Goal: Transaction & Acquisition: Purchase product/service

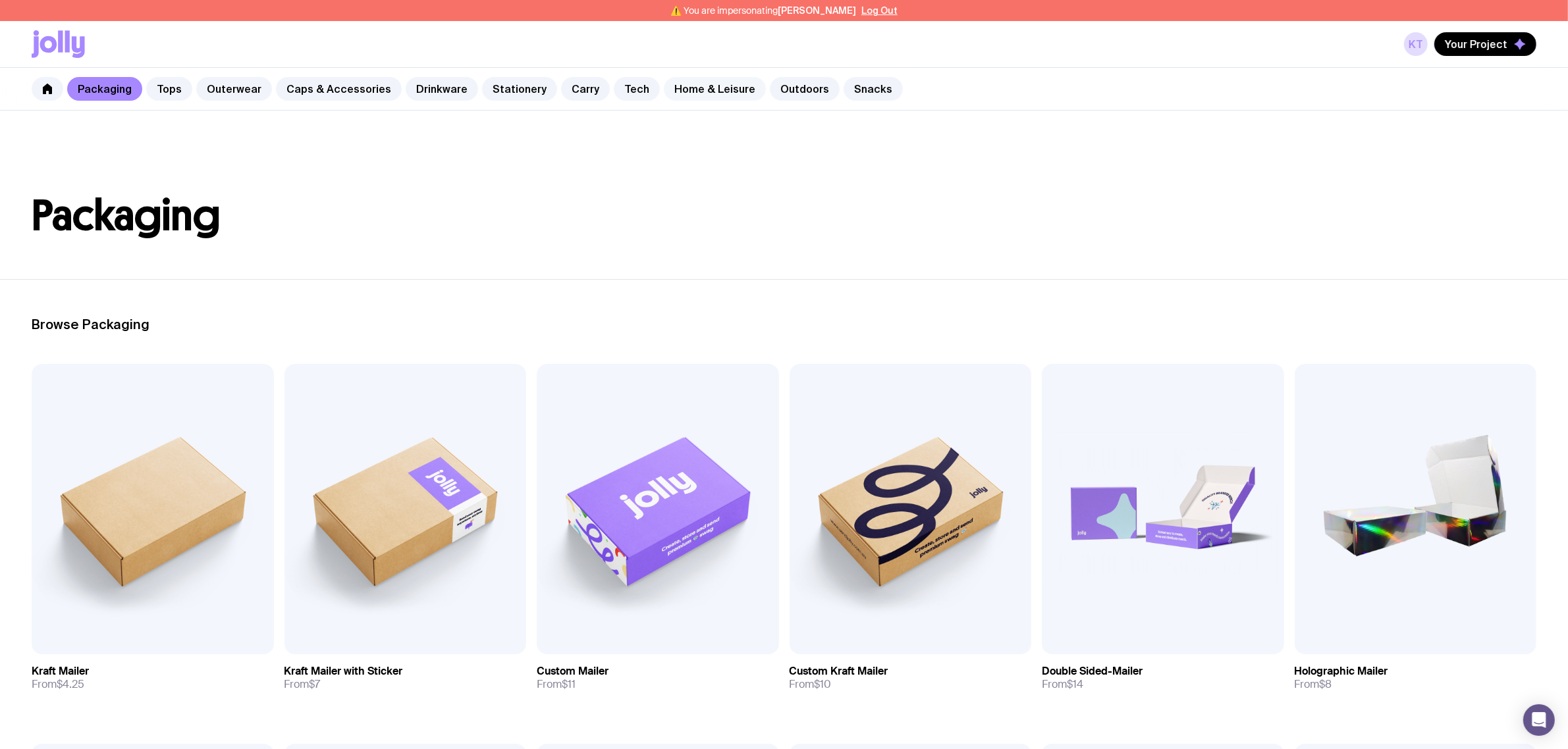
click at [678, 83] on link "Home & Leisure" at bounding box center [715, 88] width 102 height 24
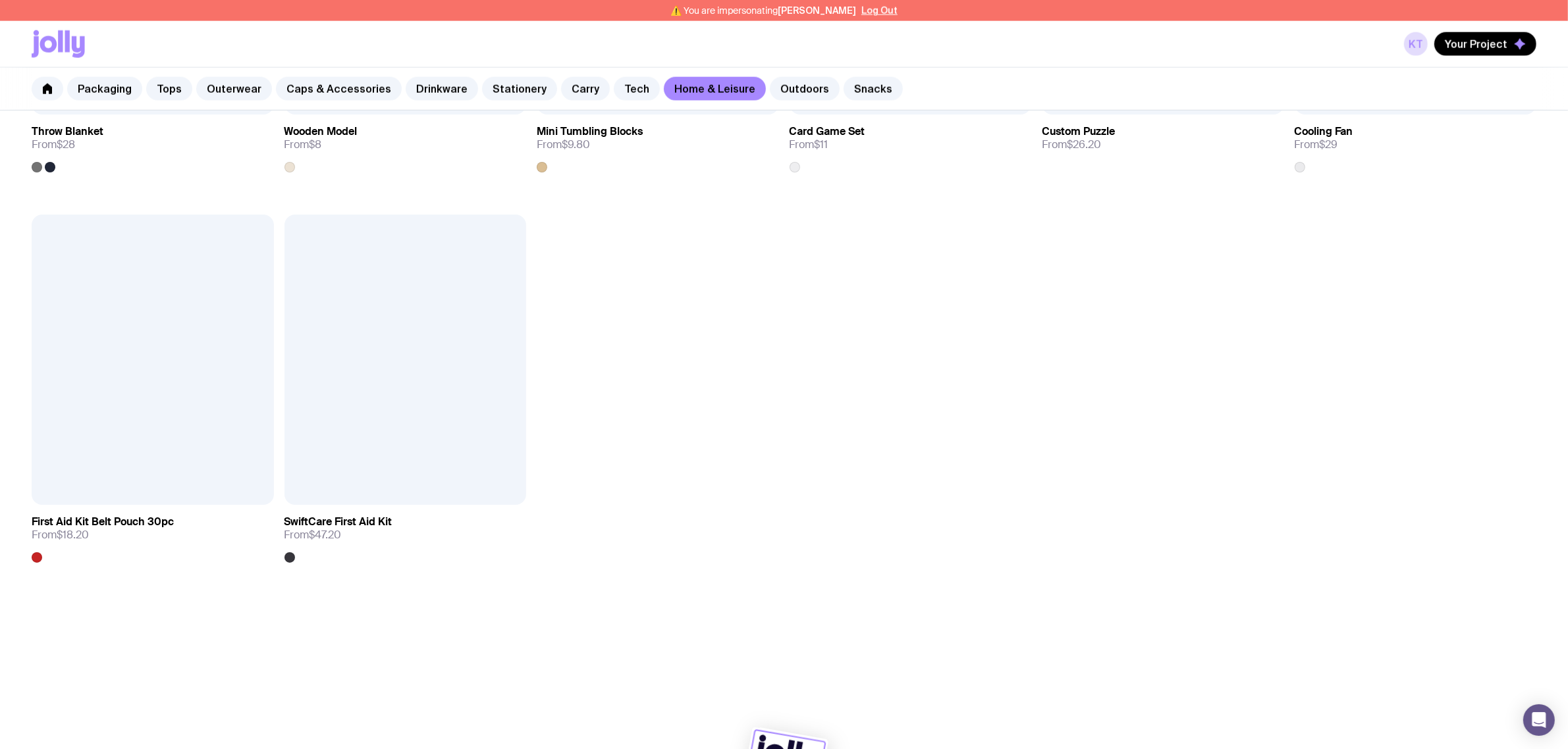
scroll to position [2138, 0]
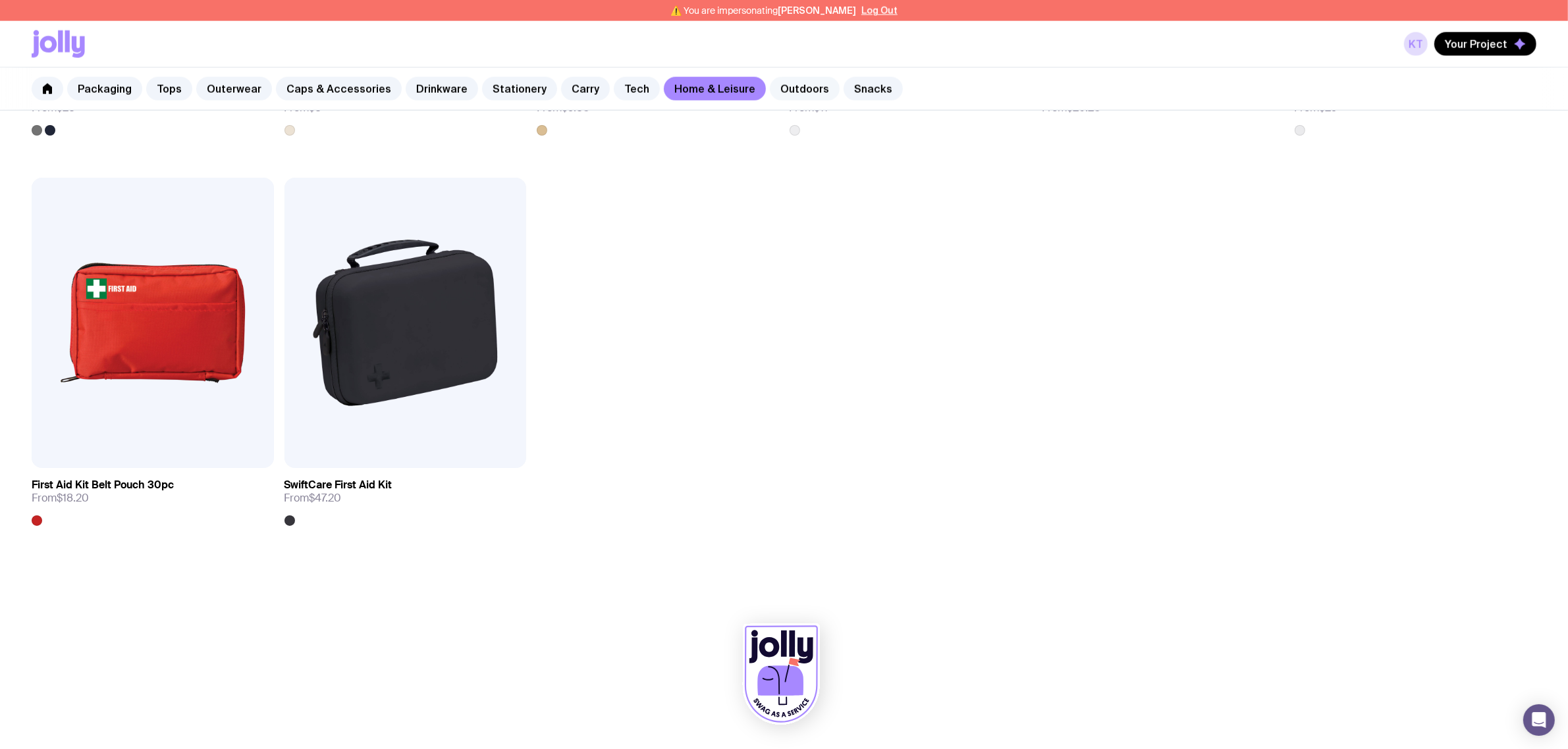
click at [770, 90] on link "Outdoors" at bounding box center [804, 88] width 70 height 24
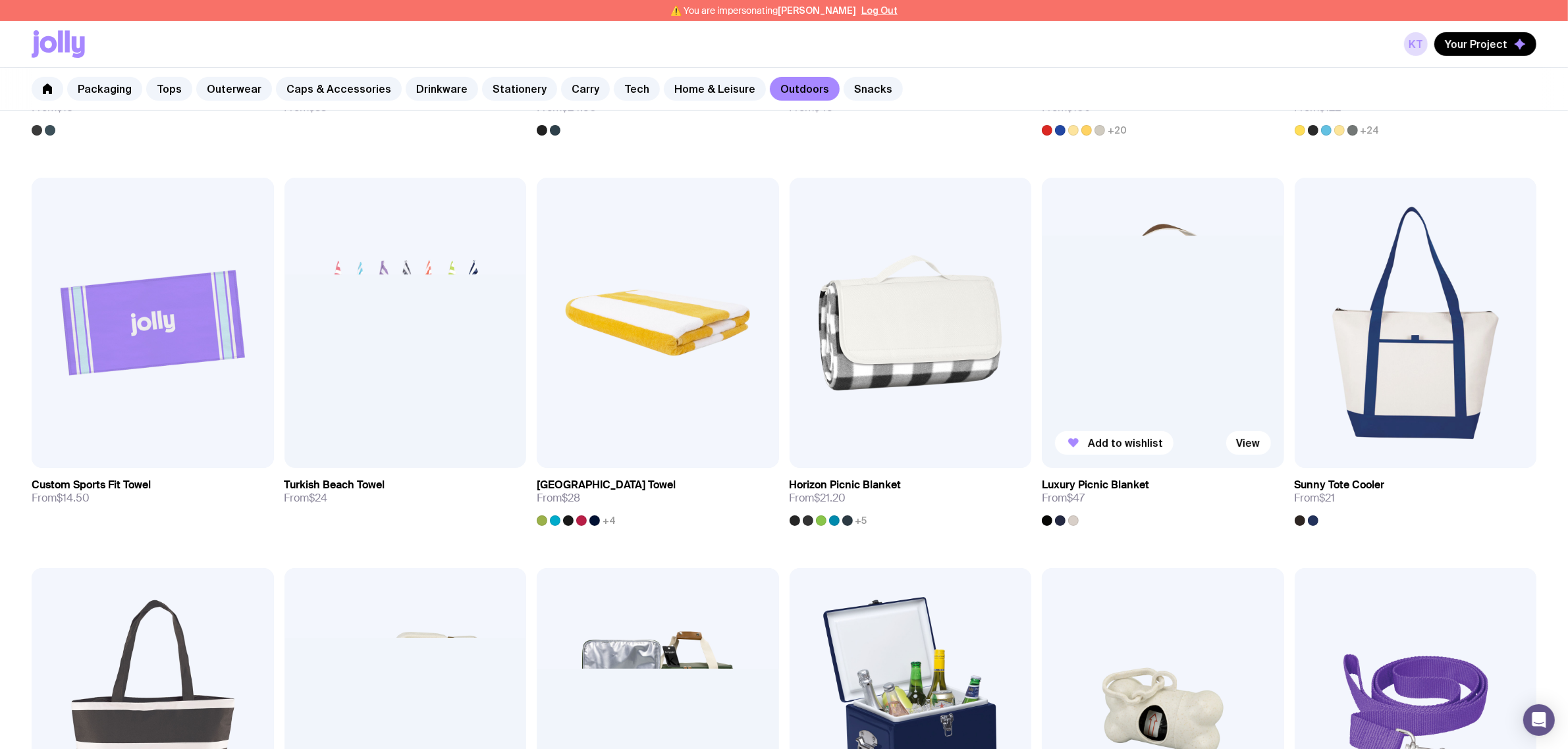
scroll to position [576, 0]
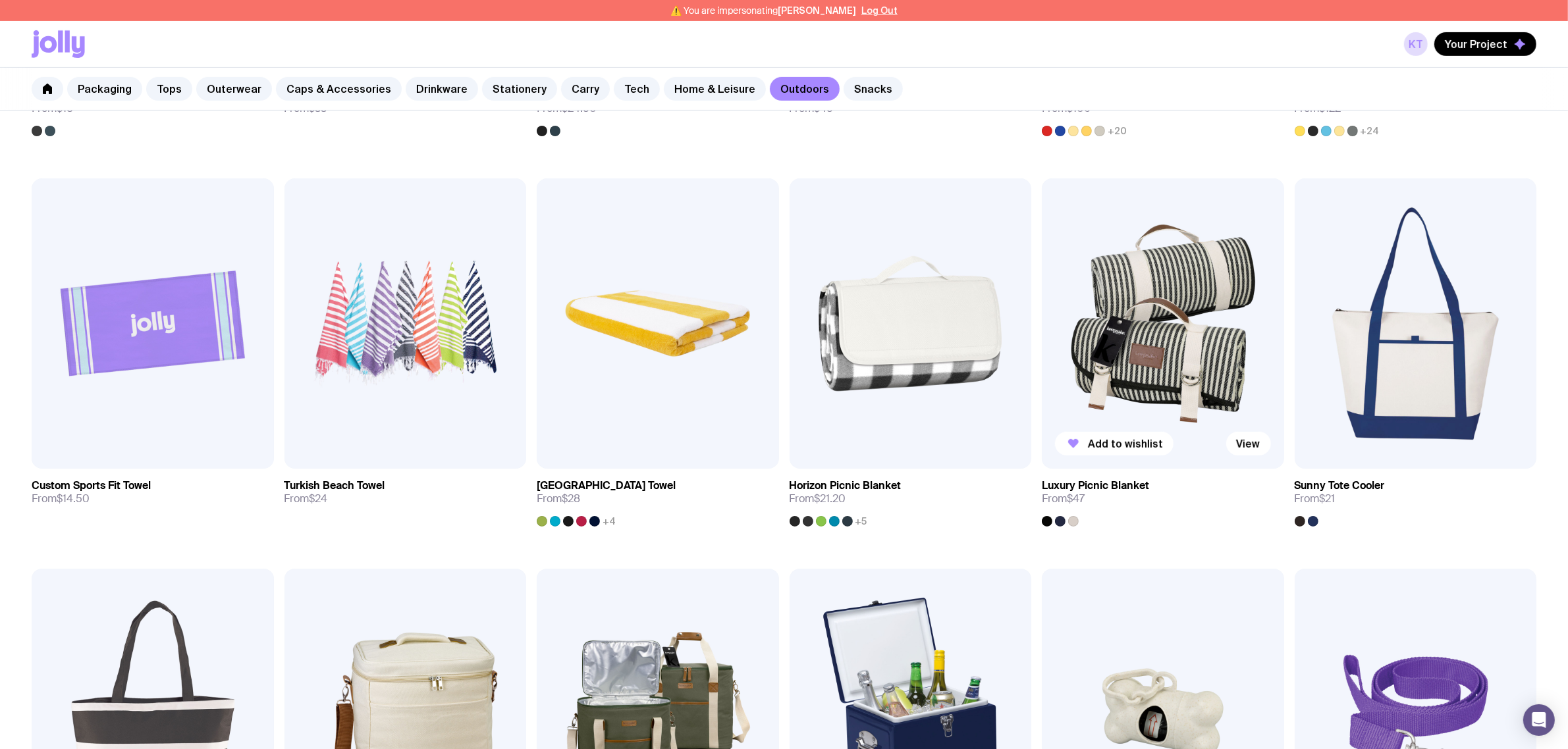
click at [1131, 321] on img at bounding box center [1163, 324] width 242 height 290
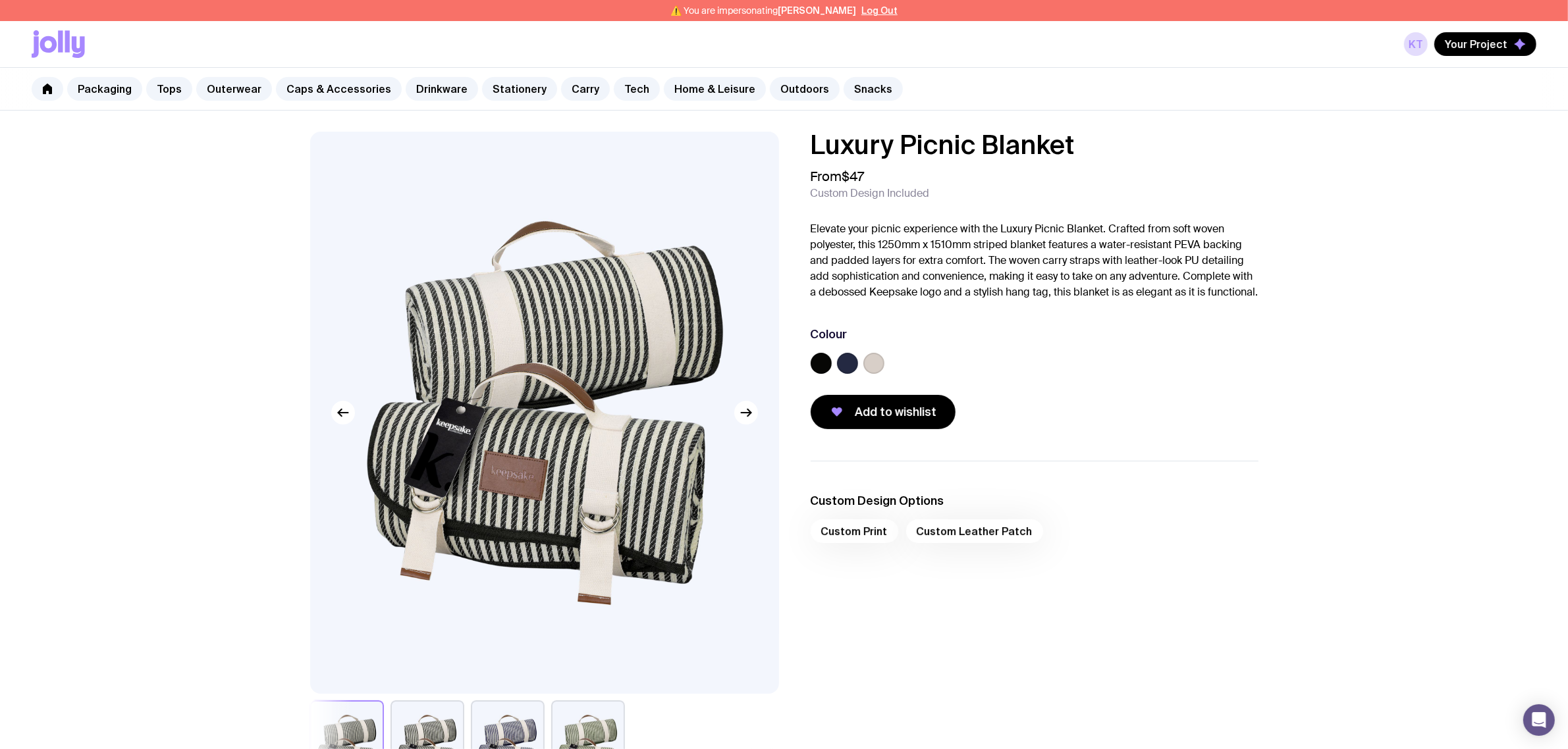
click at [1096, 300] on p "Elevate your picnic experience with the Luxury Picnic Blanket. Crafted from sof…" at bounding box center [1035, 261] width 448 height 79
click at [921, 359] on div "Colour" at bounding box center [1035, 353] width 448 height 53
click at [1044, 366] on div "Colour" at bounding box center [1035, 353] width 448 height 53
click at [950, 546] on div "Custom Print Custom Leather Patch" at bounding box center [1035, 535] width 448 height 32
click at [952, 547] on div "Custom Print Custom Leather Patch" at bounding box center [1035, 535] width 448 height 32
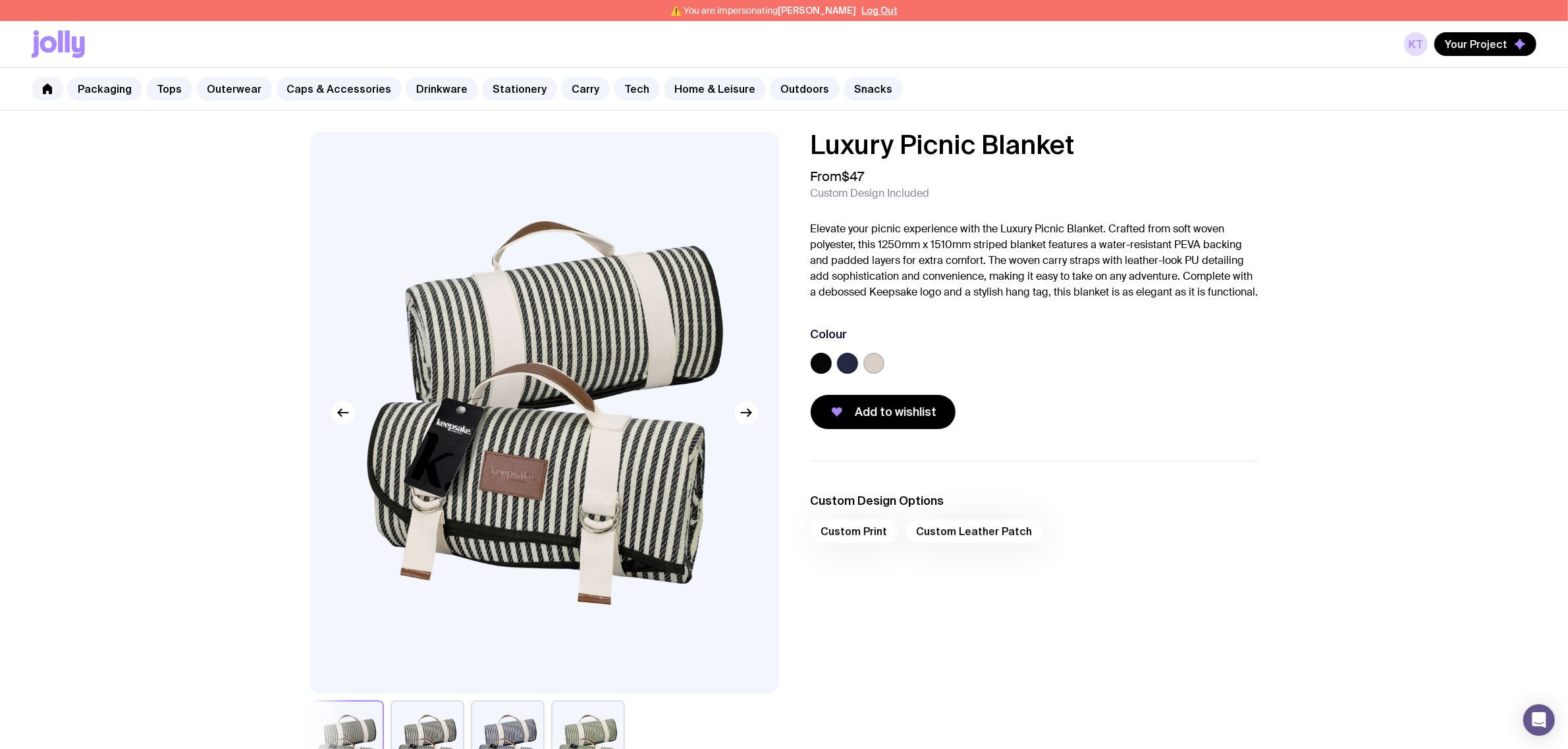
click at [952, 547] on div "Custom Print Custom Leather Patch" at bounding box center [1035, 535] width 448 height 32
drag, startPoint x: 939, startPoint y: 537, endPoint x: 962, endPoint y: 536, distance: 23.0
click at [953, 537] on li "Custom Design Options Custom Print Custom Leather Patch" at bounding box center [1035, 522] width 448 height 58
click at [1039, 544] on div "Custom Print Custom Leather Patch" at bounding box center [1035, 535] width 448 height 32
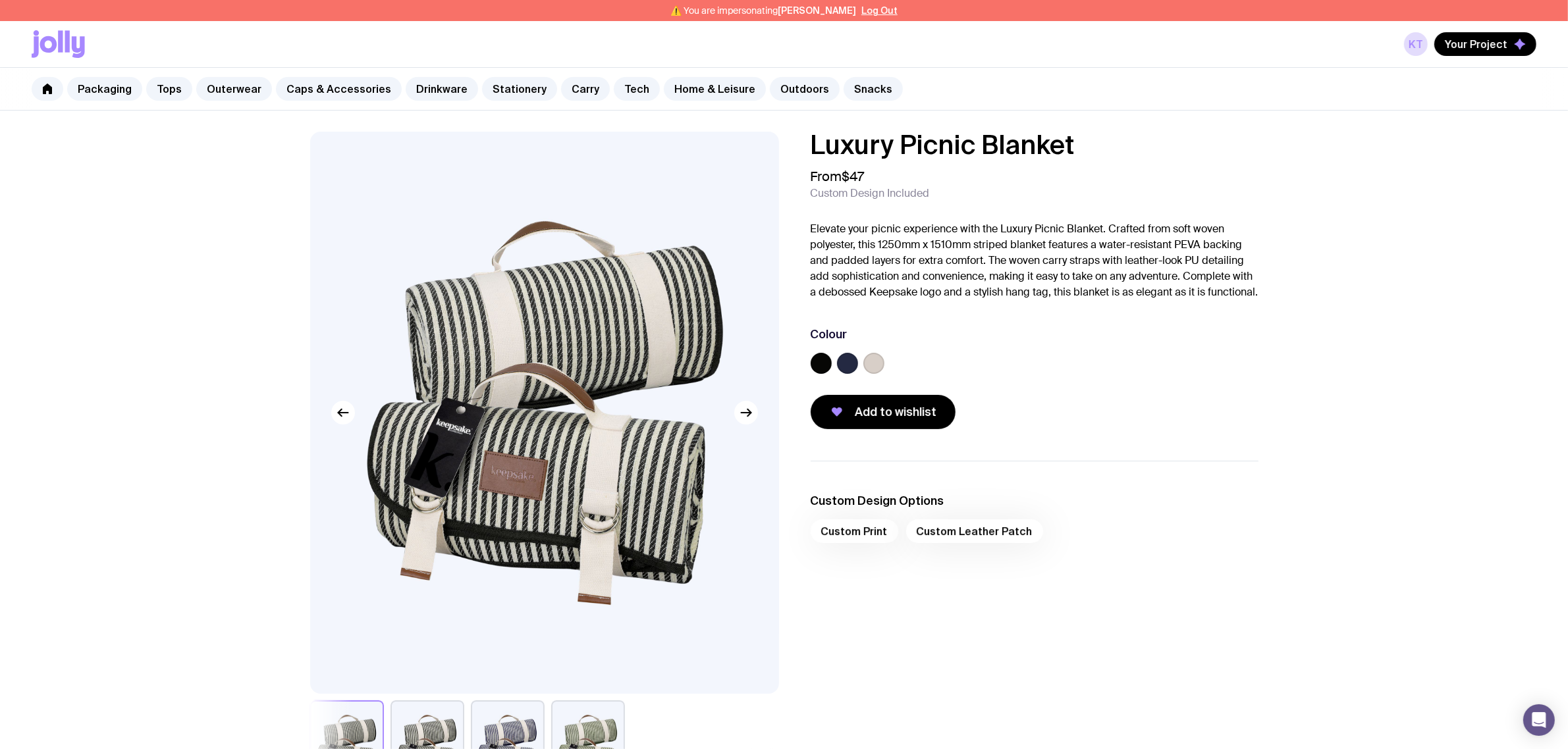
drag, startPoint x: 1043, startPoint y: 550, endPoint x: 835, endPoint y: 544, distance: 208.1
click at [830, 544] on div "Custom Print Custom Leather Patch" at bounding box center [1035, 535] width 448 height 32
click at [914, 544] on div "Custom Print Custom Leather Patch" at bounding box center [1035, 535] width 448 height 32
click at [885, 548] on div "Custom Print Custom Leather Patch" at bounding box center [1035, 535] width 448 height 32
click at [888, 551] on div "Custom Print Custom Leather Patch" at bounding box center [1035, 535] width 448 height 32
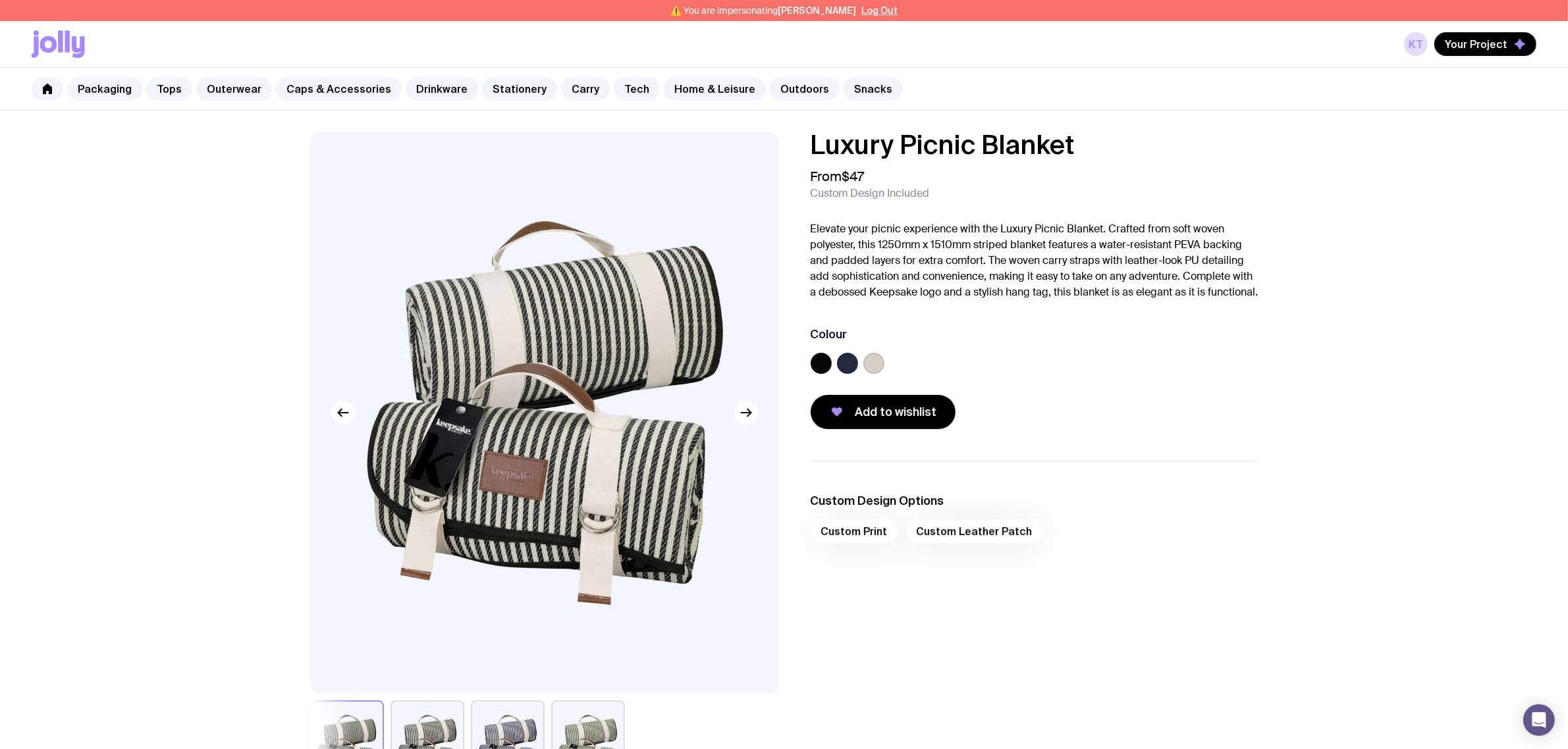
drag, startPoint x: 837, startPoint y: 544, endPoint x: 910, endPoint y: 539, distance: 73.2
click at [910, 539] on div "Custom Print Custom Leather Patch" at bounding box center [1035, 535] width 448 height 32
click at [868, 547] on div "Custom Print Custom Leather Patch" at bounding box center [1035, 535] width 448 height 32
click at [876, 551] on div "Custom Print Custom Leather Patch" at bounding box center [1035, 535] width 448 height 32
click at [876, 11] on button "Log Out" at bounding box center [880, 10] width 37 height 11
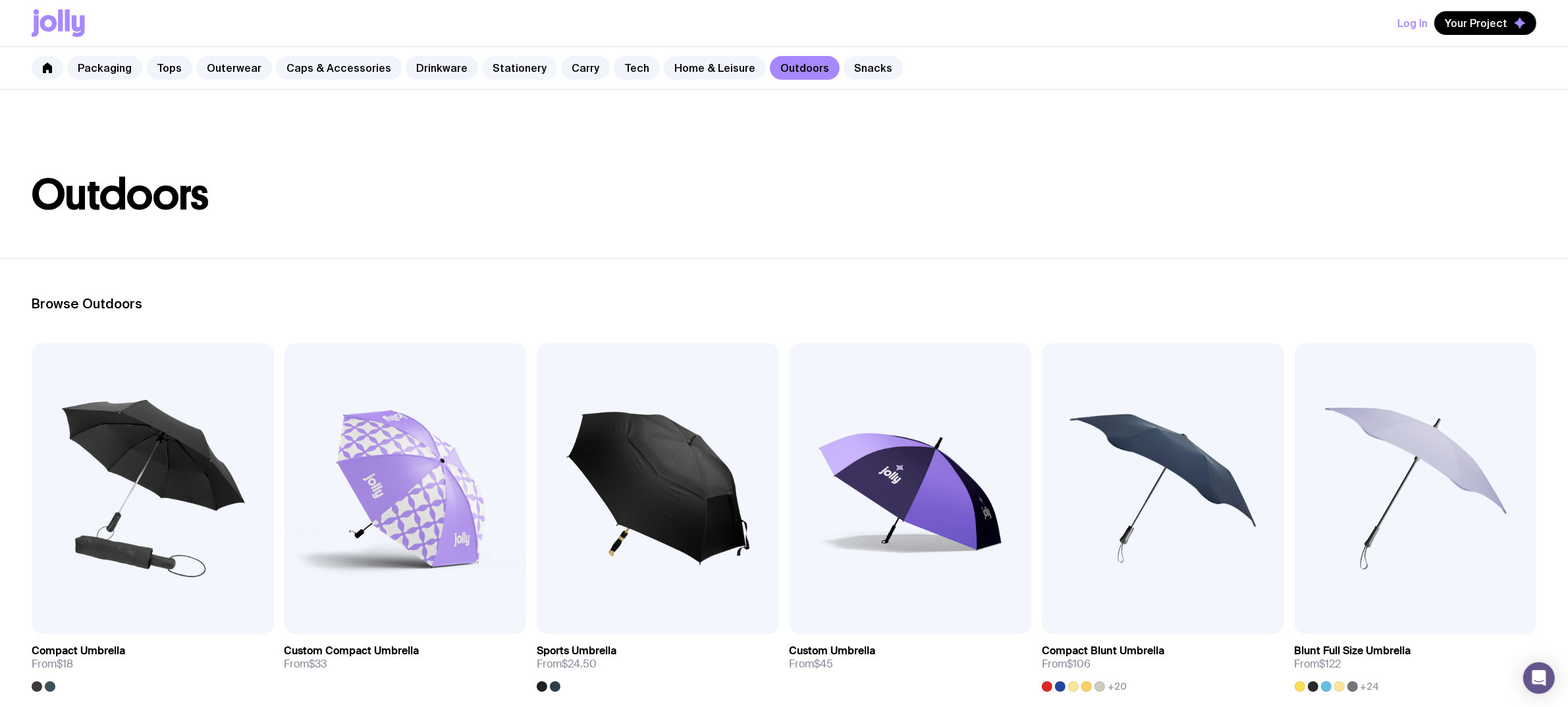
click at [488, 63] on link "Stationery" at bounding box center [519, 67] width 75 height 24
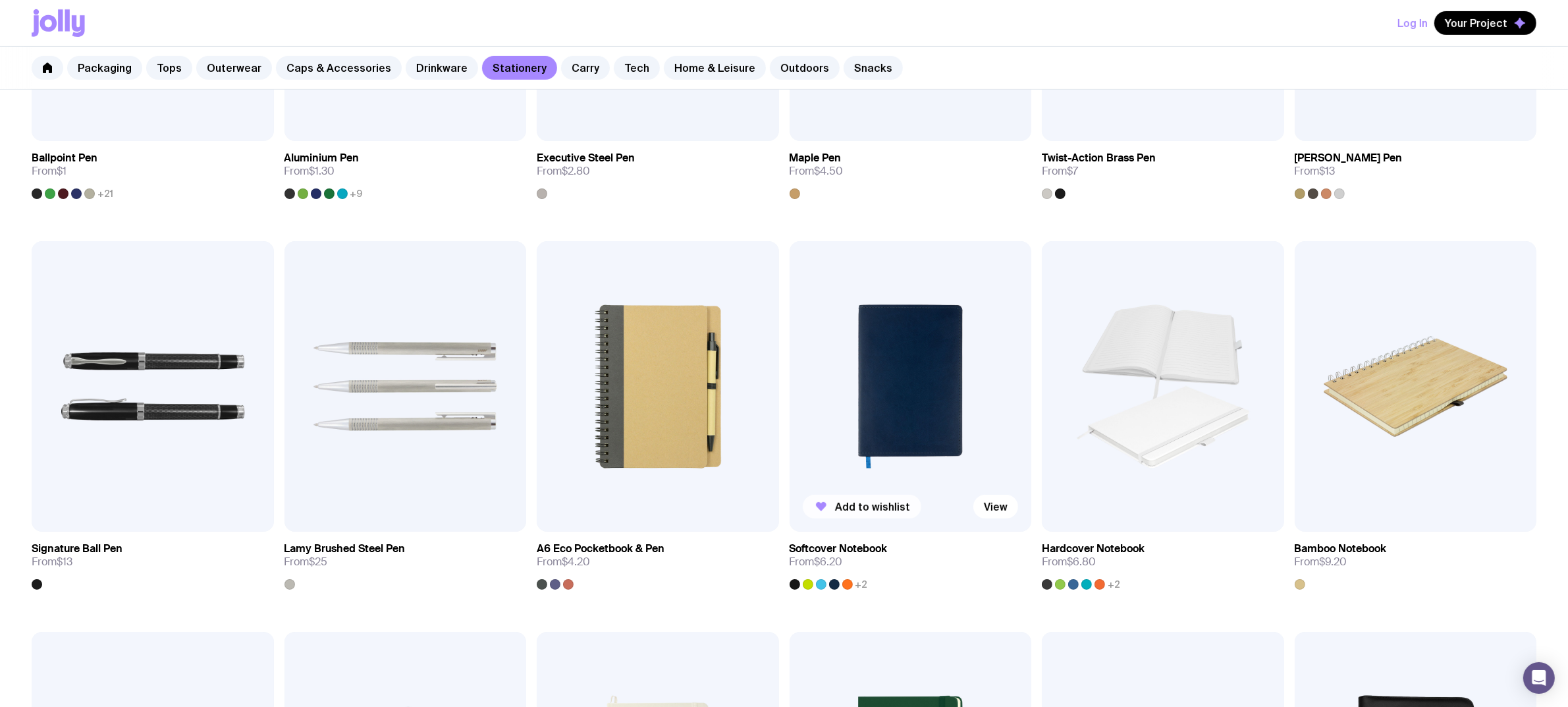
scroll to position [494, 0]
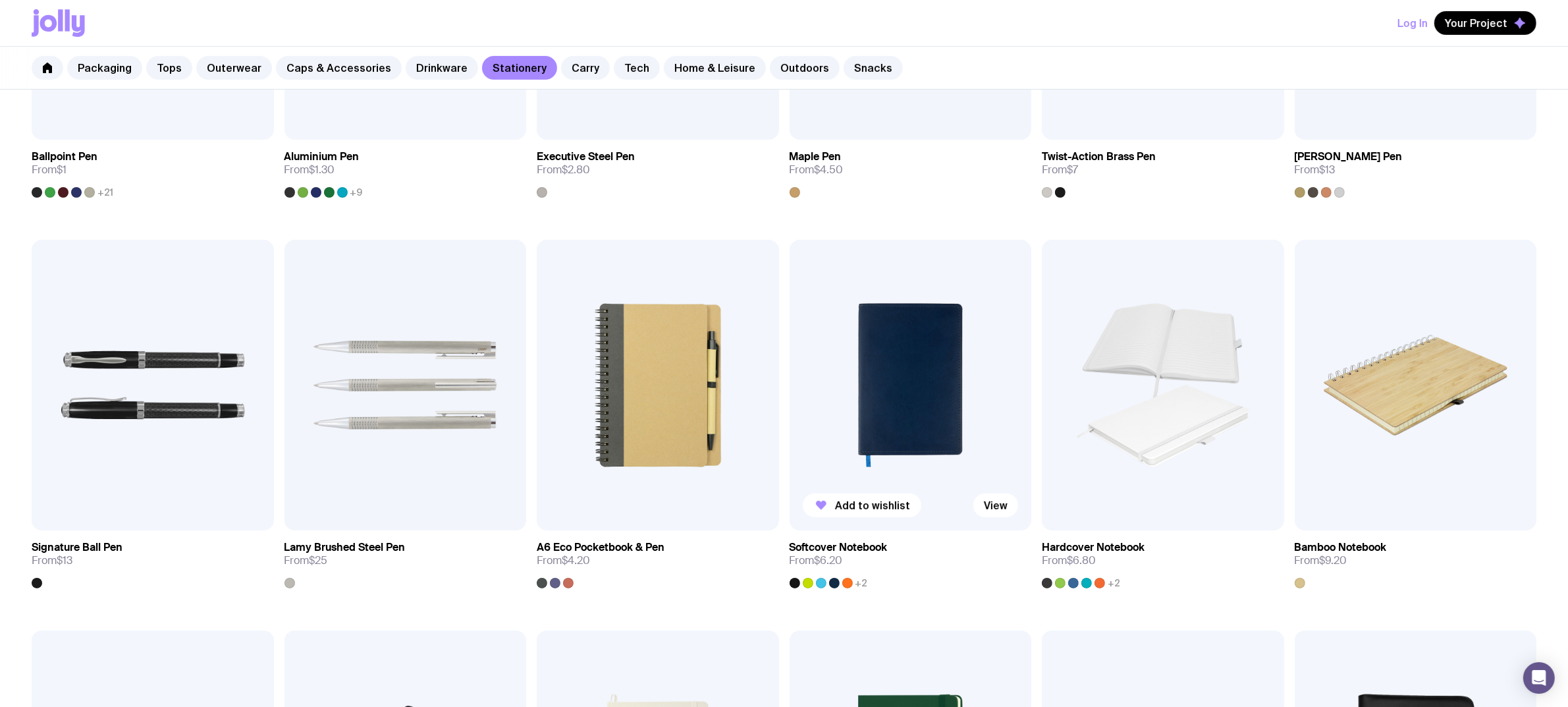
click at [862, 418] on img at bounding box center [911, 385] width 242 height 290
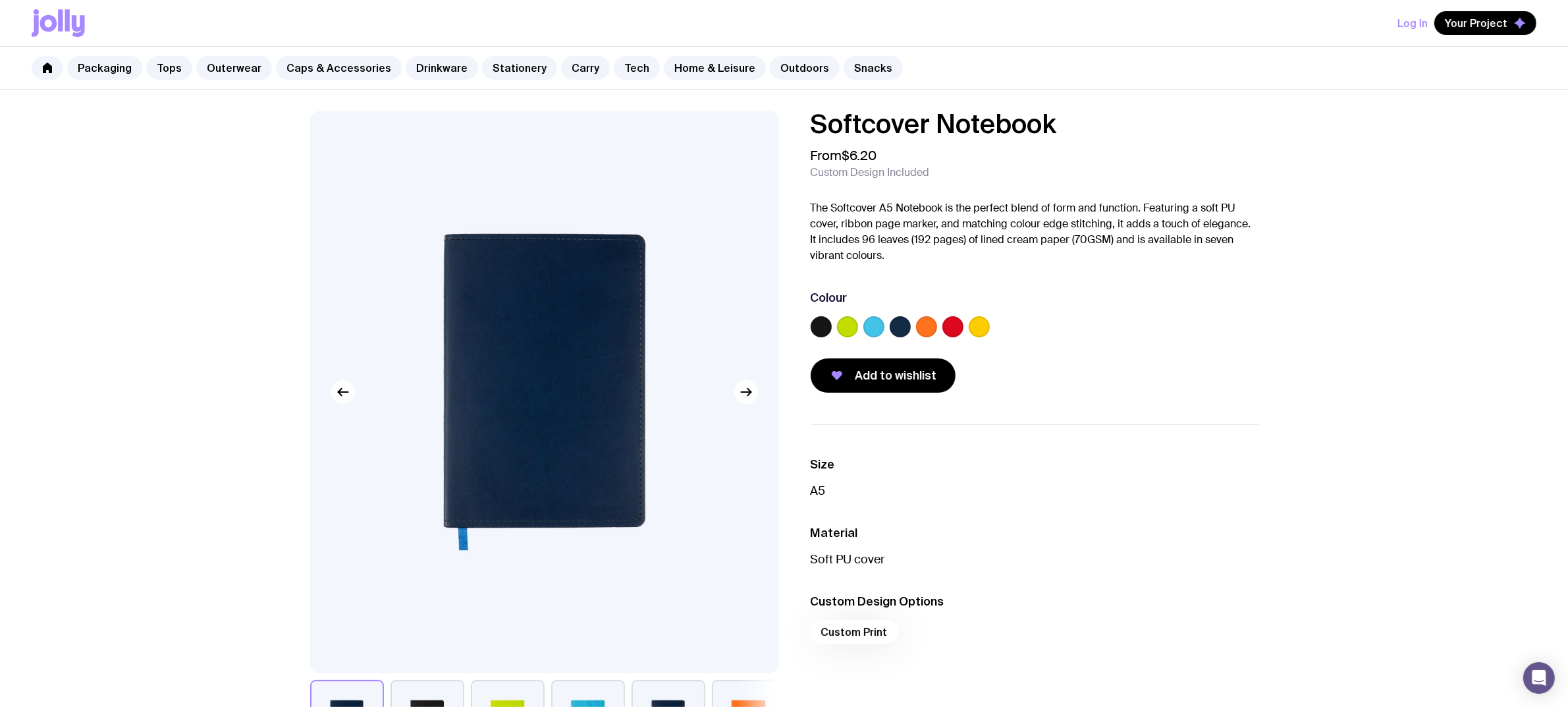
click at [850, 333] on label at bounding box center [847, 327] width 21 height 21
click at [0, 0] on input "radio" at bounding box center [0, 0] width 0 height 0
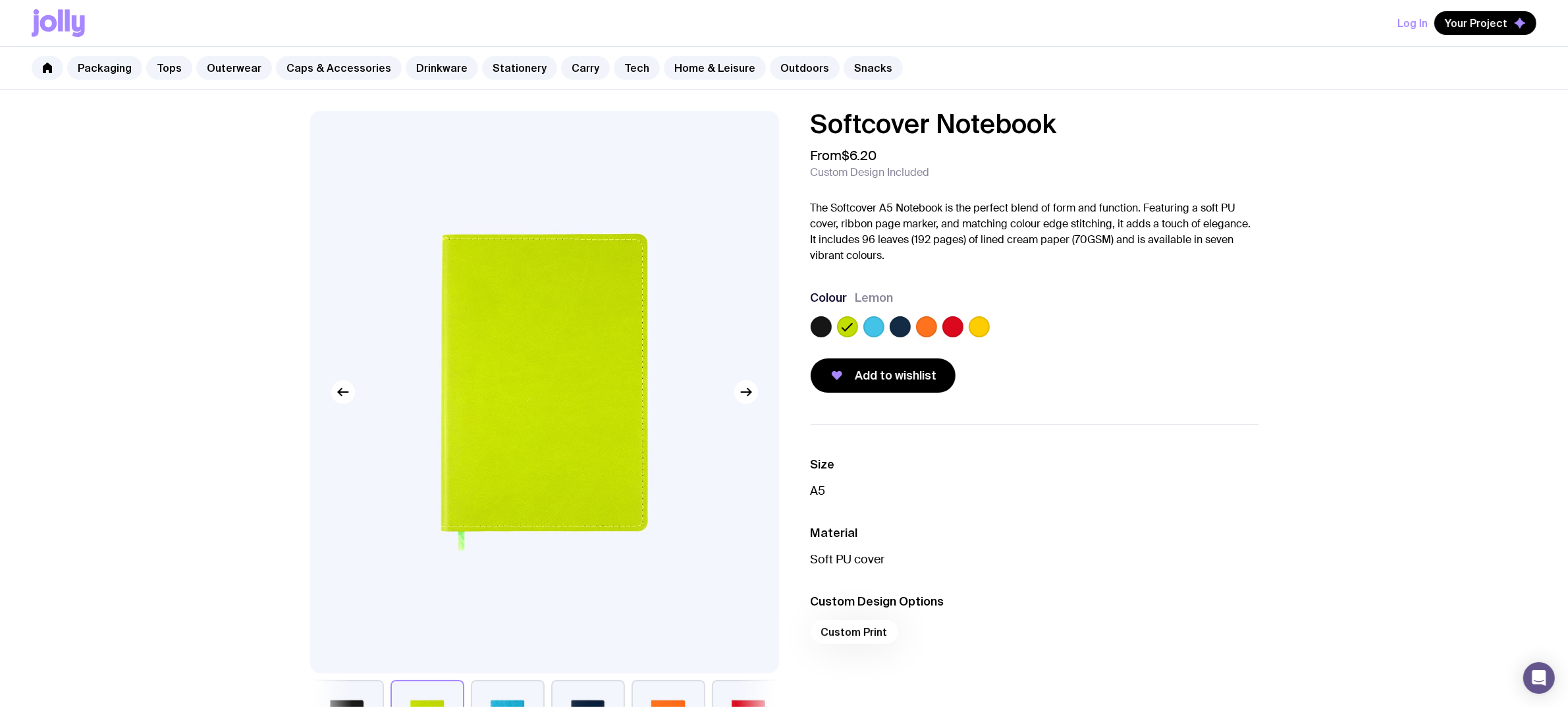
click at [870, 328] on label at bounding box center [874, 327] width 21 height 21
click at [0, 0] on input "radio" at bounding box center [0, 0] width 0 height 0
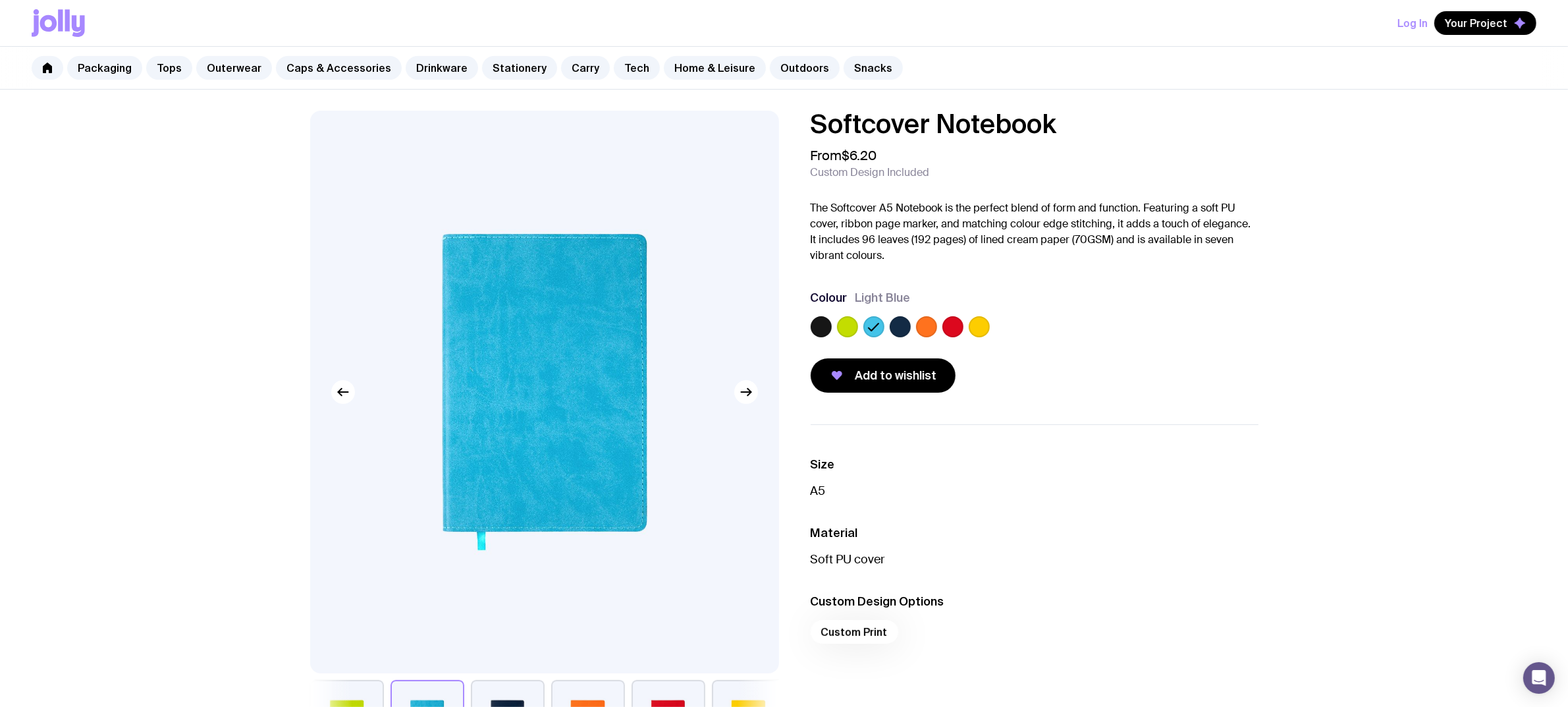
click at [854, 323] on label at bounding box center [847, 327] width 21 height 21
click at [0, 0] on input "radio" at bounding box center [0, 0] width 0 height 0
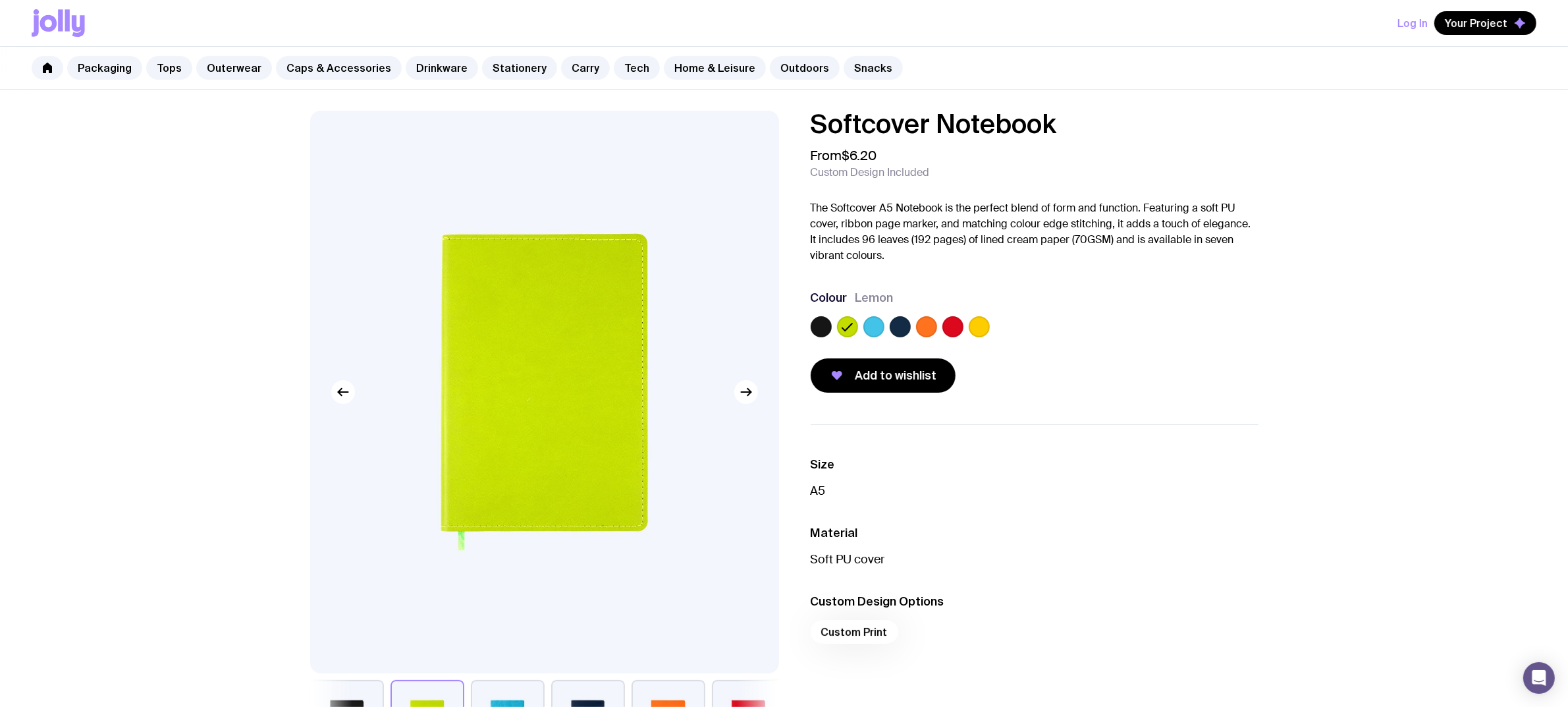
click at [1140, 347] on div "Softcover Notebook From $6.20 Custom Design Included The Softcover A5 Notebook …" at bounding box center [1035, 251] width 448 height 282
click at [1075, 323] on div at bounding box center [1035, 329] width 448 height 26
click at [1029, 302] on div "Colour Lemon" at bounding box center [1035, 297] width 448 height 15
click at [1010, 270] on div "Softcover Notebook From $6.20 Custom Design Included The Softcover A5 Notebook …" at bounding box center [1035, 251] width 448 height 282
